Goal: Task Accomplishment & Management: Manage account settings

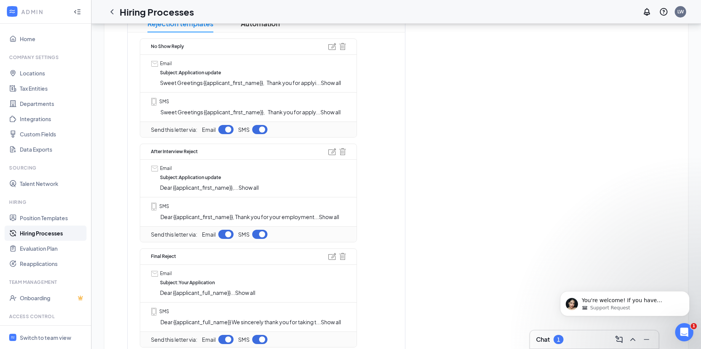
scroll to position [167, 0]
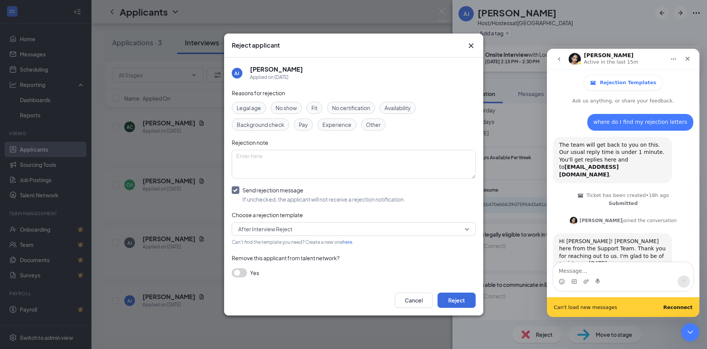
scroll to position [187, 0]
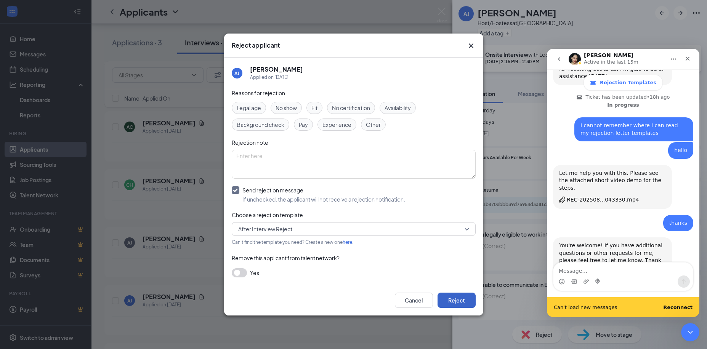
click at [455, 300] on button "Reject" at bounding box center [457, 300] width 38 height 15
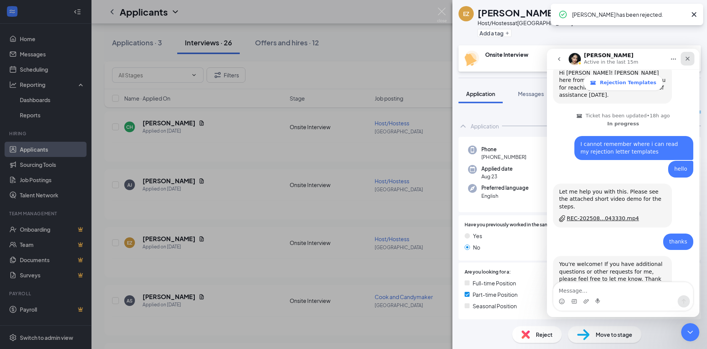
scroll to position [167, 0]
click at [690, 59] on icon "Close" at bounding box center [687, 59] width 6 height 6
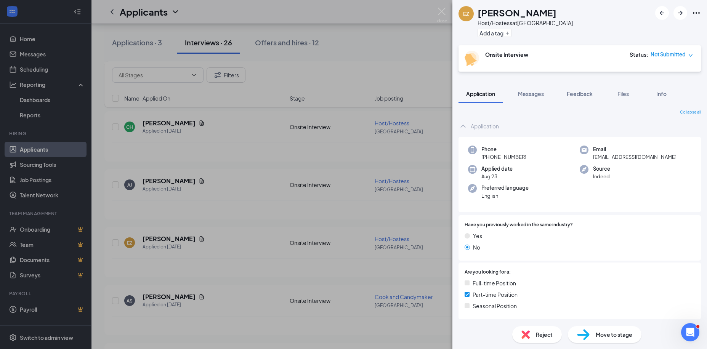
click at [441, 6] on div "EZ [PERSON_NAME] Host/Hostess at [GEOGRAPHIC_DATA] Add a tag Onsite Interview S…" at bounding box center [353, 174] width 707 height 349
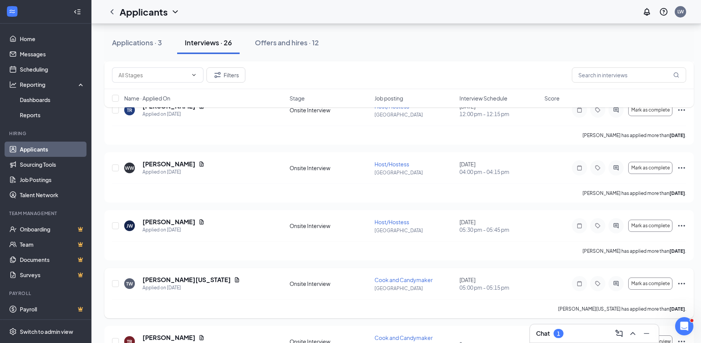
scroll to position [321, 0]
